Goal: Complete application form

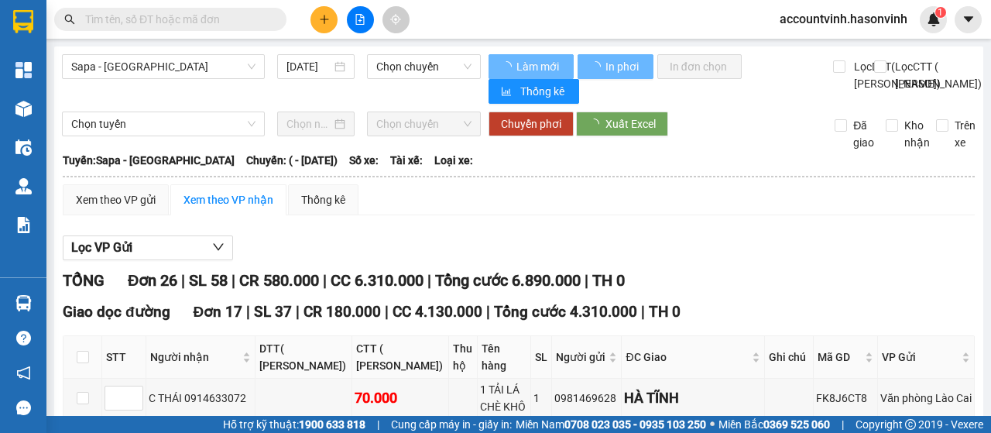
type input "[DATE]"
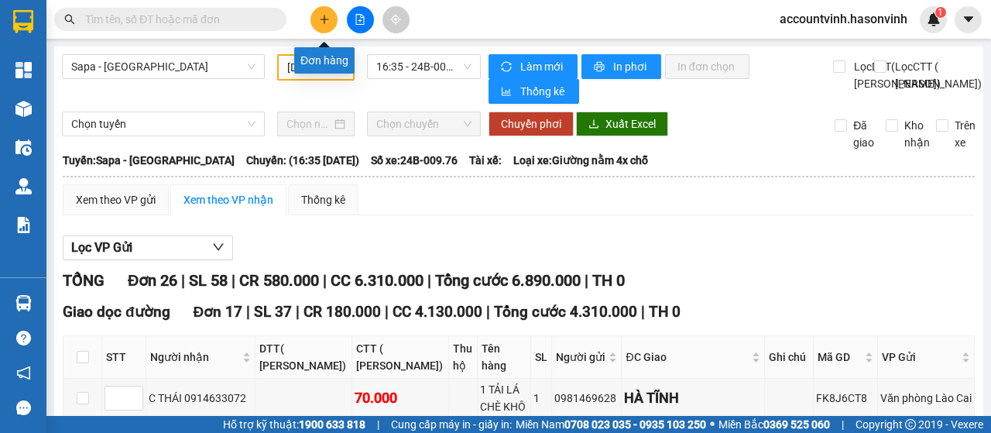
click at [324, 16] on icon "plus" at bounding box center [324, 19] width 11 height 11
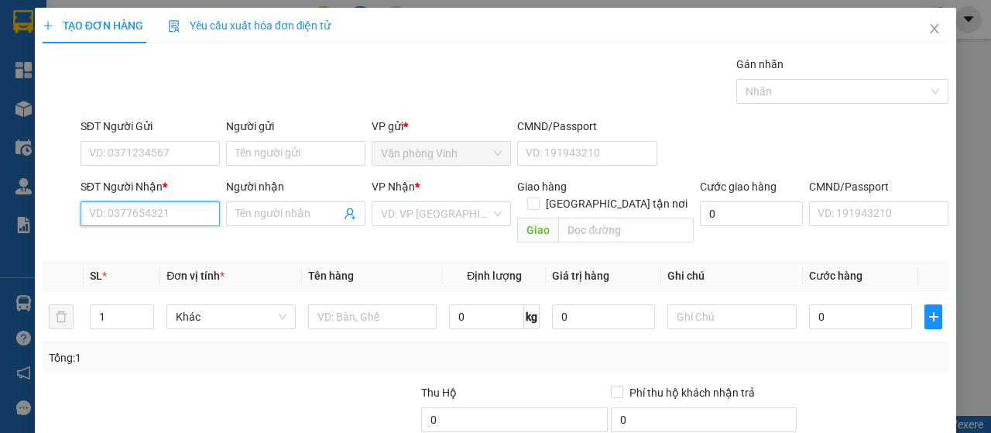
click at [190, 214] on input "SĐT Người Nhận *" at bounding box center [150, 213] width 139 height 25
type input "0983278966"
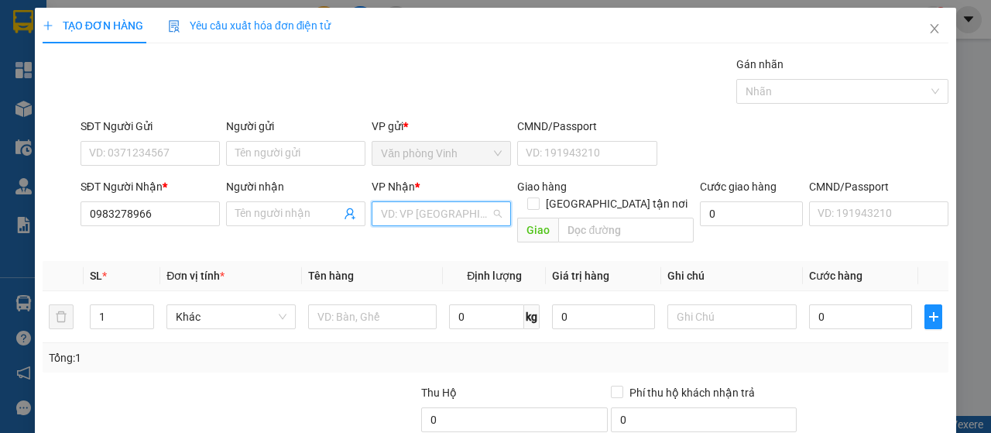
click at [437, 211] on input "search" at bounding box center [436, 213] width 110 height 23
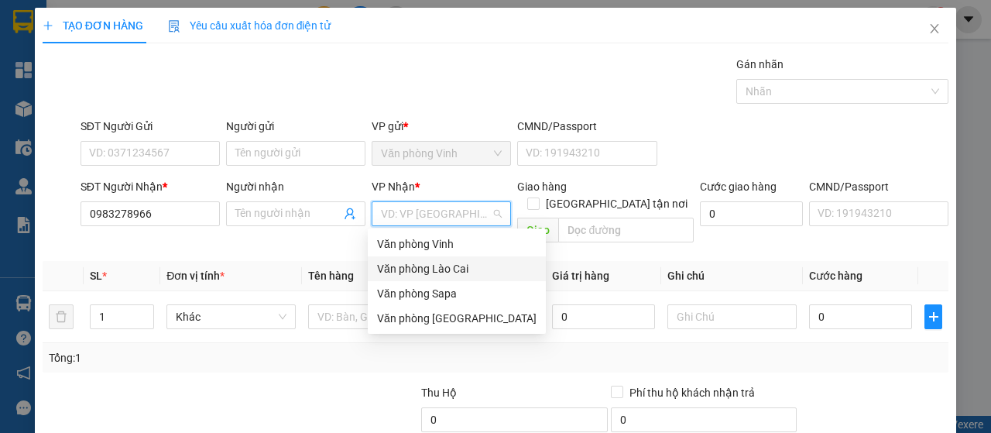
click at [447, 264] on div "Văn phòng Lào Cai" at bounding box center [456, 268] width 159 height 17
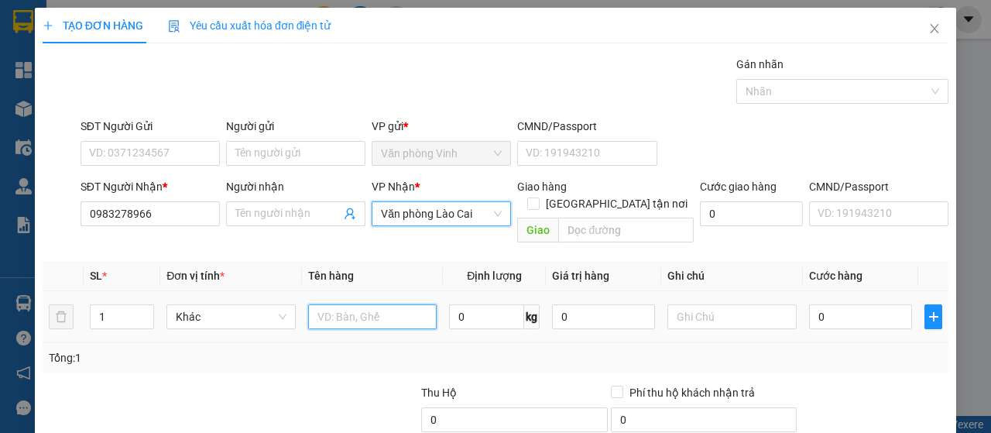
click at [328, 304] on input "text" at bounding box center [372, 316] width 129 height 25
type input "e"
type input "ẻ"
type input "errrr"
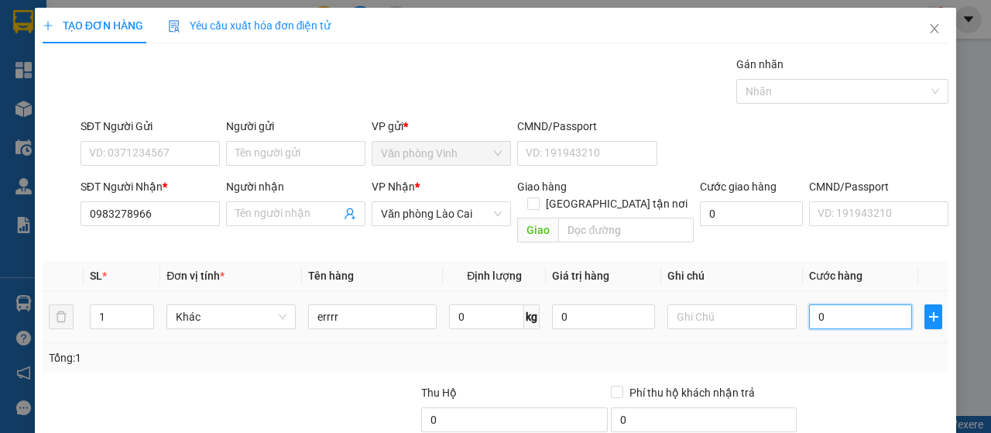
click at [821, 305] on input "0" at bounding box center [860, 316] width 103 height 25
type input "6"
type input "66"
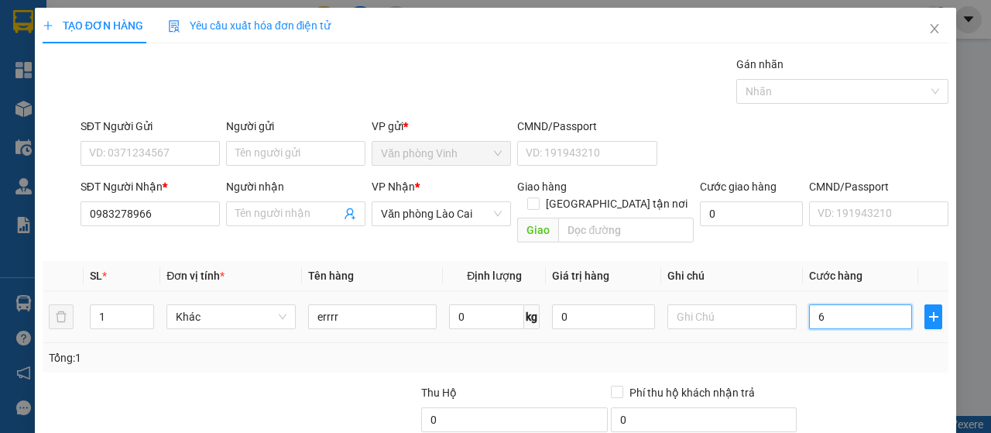
type input "66"
type input "666"
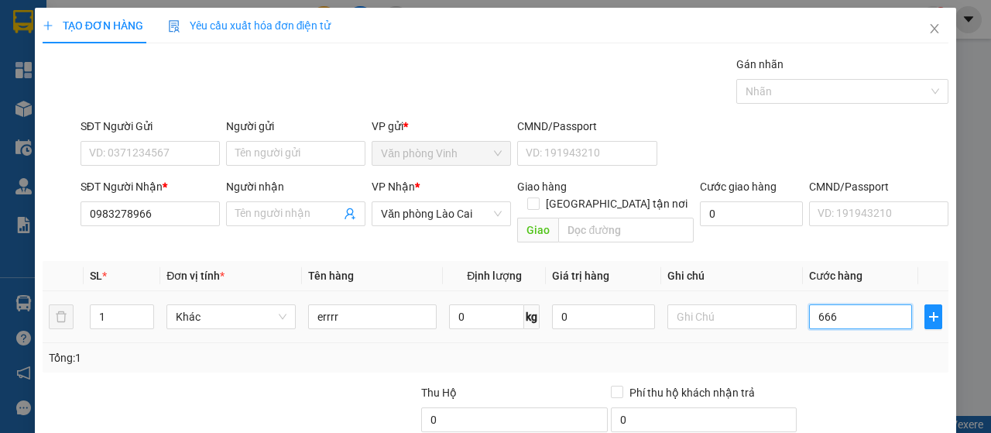
type input "6.666"
type input "66.666"
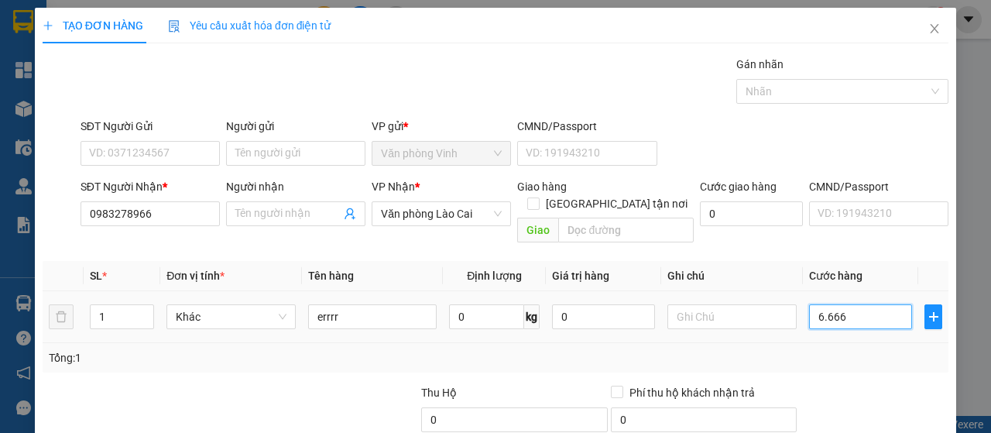
type input "66.666"
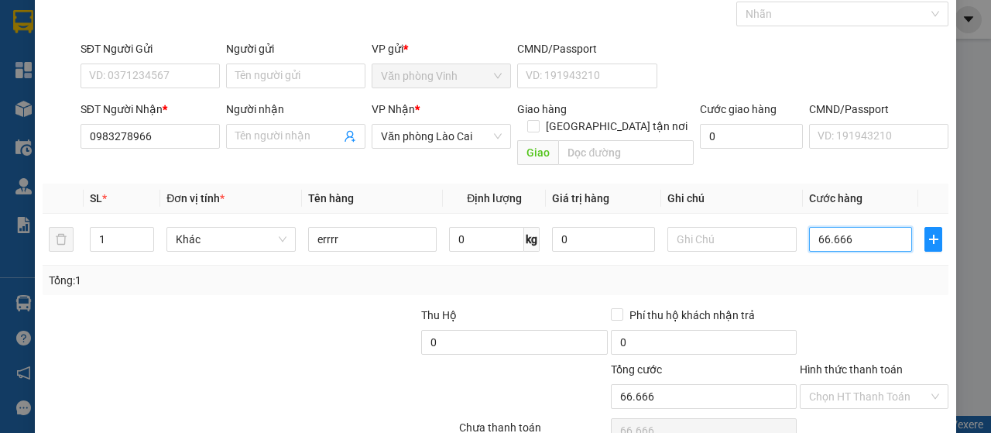
scroll to position [138, 0]
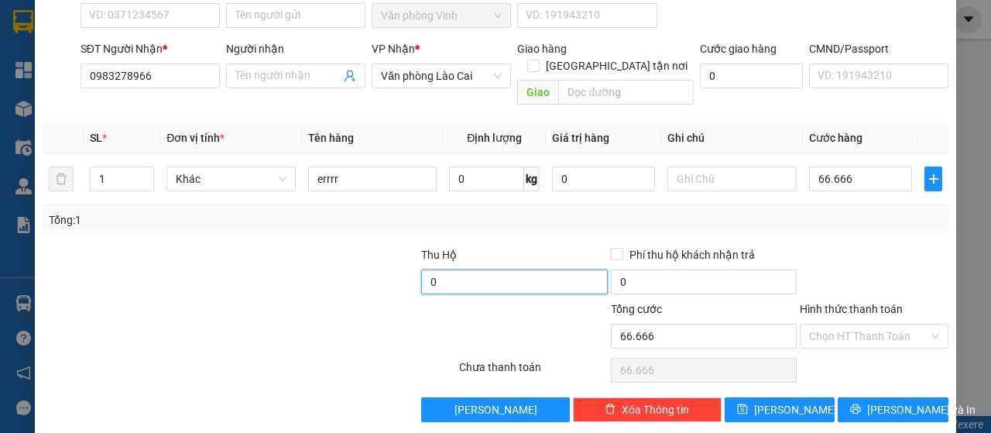
type input "67.000"
click at [486, 269] on input "0" at bounding box center [514, 281] width 187 height 25
type input "8.000.000"
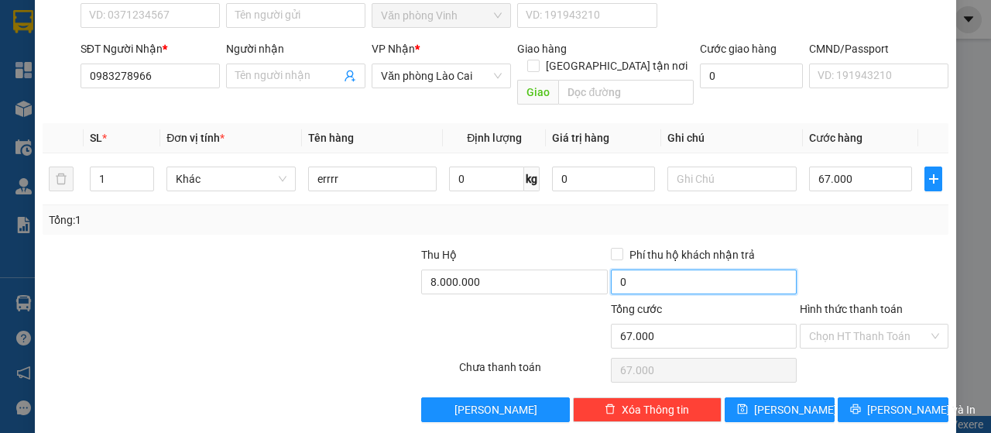
type input "60.000"
click at [646, 269] on input "60.000" at bounding box center [704, 281] width 187 height 25
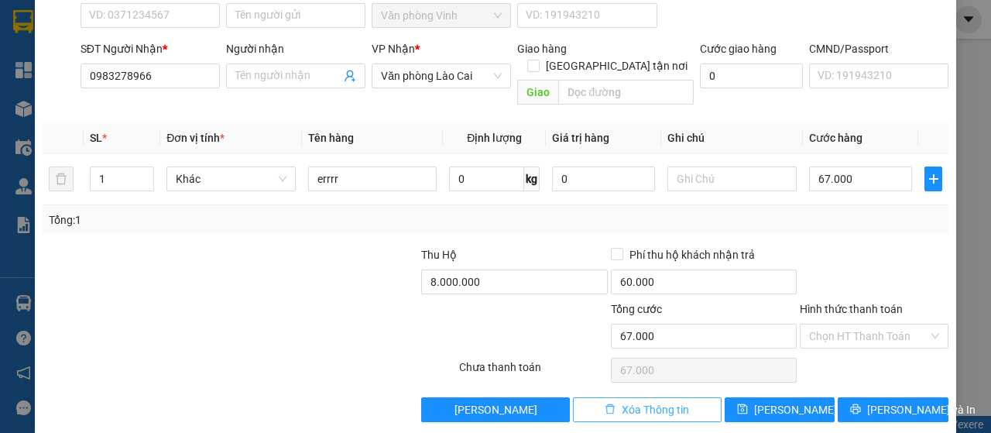
click at [659, 401] on span "Xóa Thông tin" at bounding box center [655, 409] width 67 height 17
type input "0"
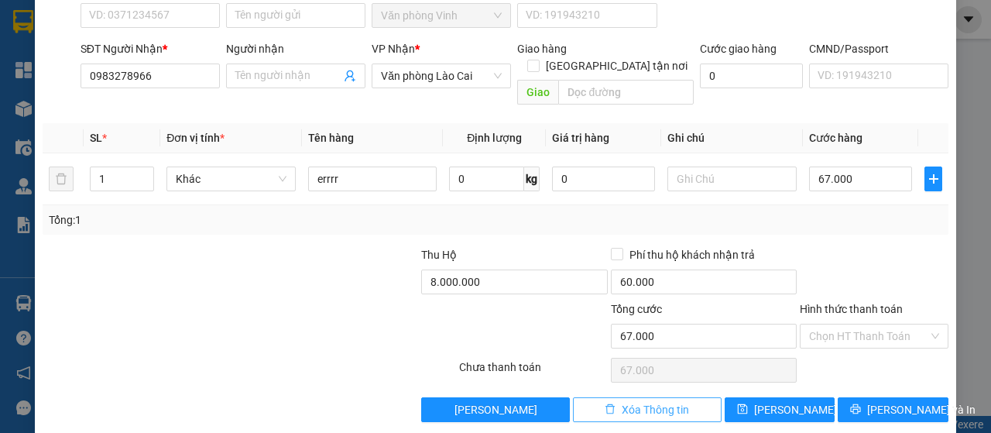
type input "0"
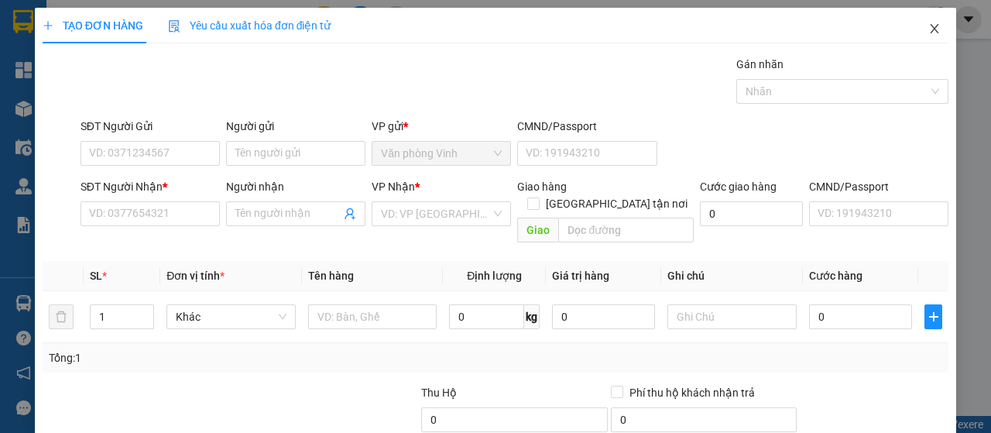
click at [928, 31] on icon "close" at bounding box center [934, 28] width 12 height 12
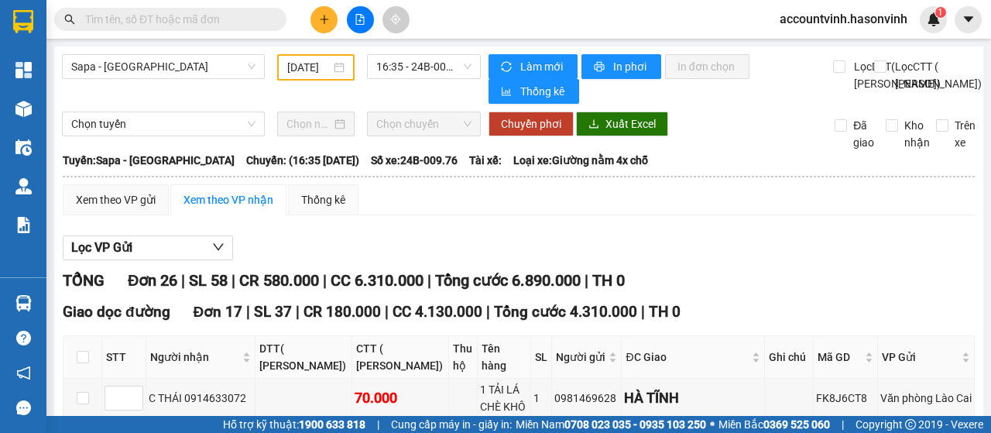
click at [164, 26] on input "text" at bounding box center [176, 19] width 183 height 17
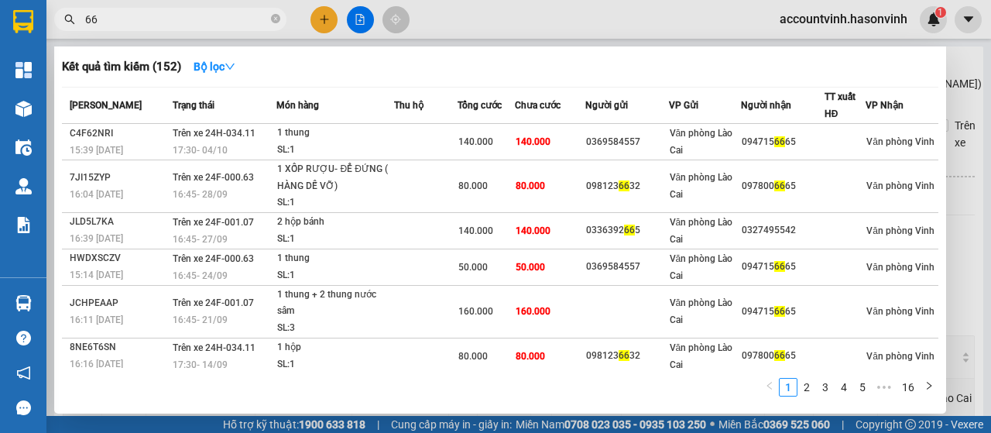
type input "6"
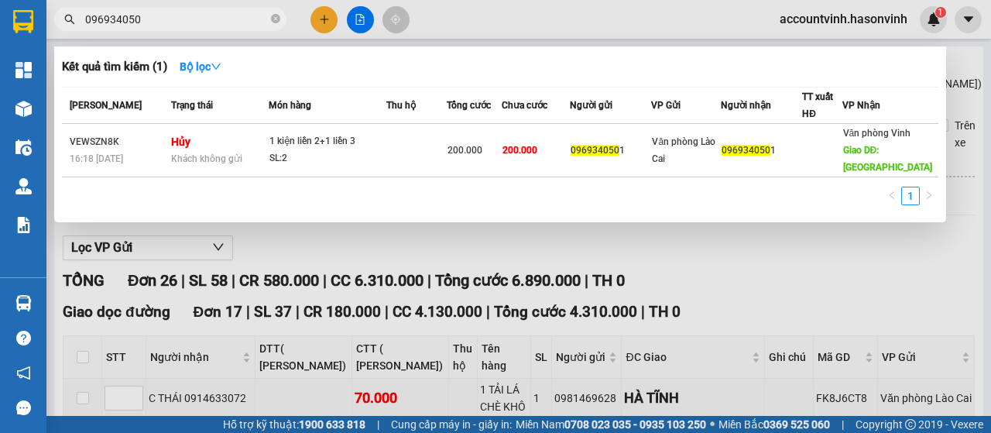
type input "0969340501"
